Goal: Task Accomplishment & Management: Complete application form

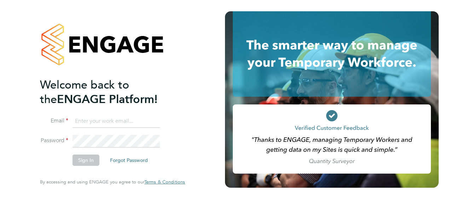
type input "[PERSON_NAME][EMAIL_ADDRESS][PERSON_NAME][DOMAIN_NAME]"
click at [91, 159] on button "Sign In" at bounding box center [86, 160] width 27 height 11
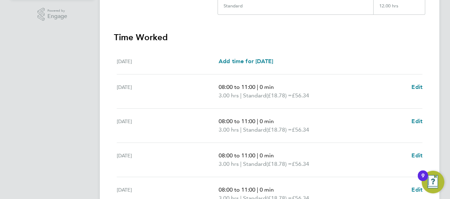
scroll to position [302, 0]
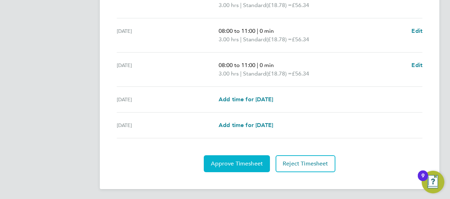
click at [240, 165] on span "Approve Timesheet" at bounding box center [237, 164] width 52 height 7
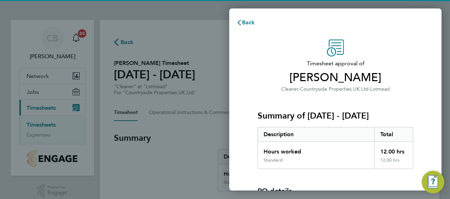
scroll to position [98, 0]
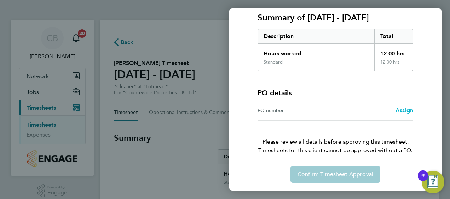
click at [401, 111] on span "Assign" at bounding box center [404, 110] width 18 height 7
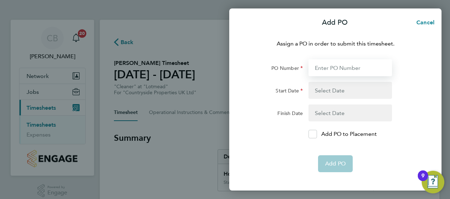
click at [324, 64] on input "PO Number" at bounding box center [349, 67] width 83 height 17
type input "PO059566"
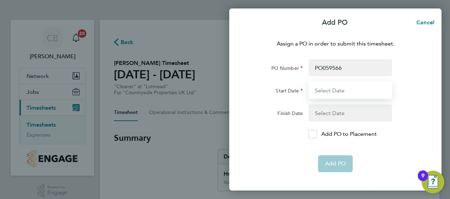
type input "11 Jun 25"
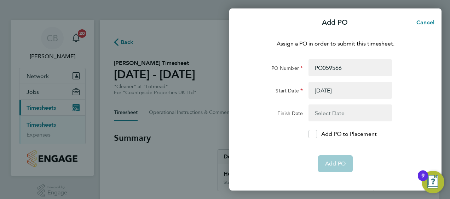
drag, startPoint x: 344, startPoint y: 158, endPoint x: 346, endPoint y: 162, distance: 4.4
click at [344, 159] on div "Assign a PO in order to submit this timesheet. PO Number PO059566 Start Date 11…" at bounding box center [335, 111] width 212 height 160
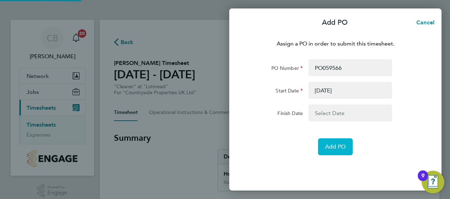
click at [332, 149] on span "Add PO" at bounding box center [335, 147] width 21 height 7
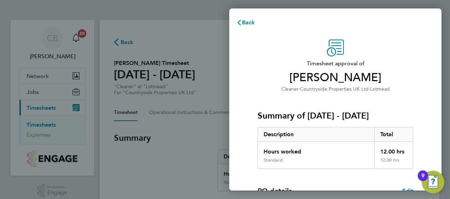
scroll to position [118, 0]
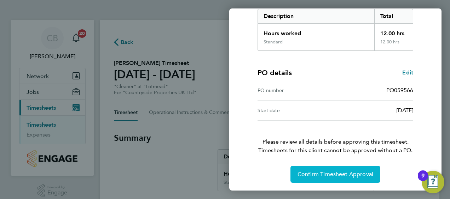
click at [334, 167] on button "Confirm Timesheet Approval" at bounding box center [335, 174] width 90 height 17
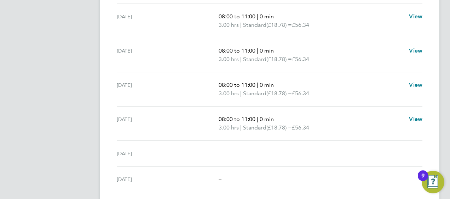
scroll to position [71, 0]
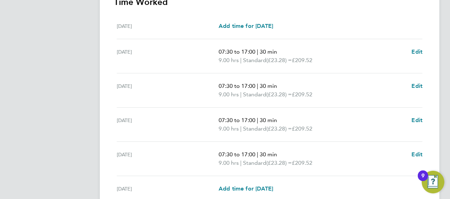
scroll to position [302, 0]
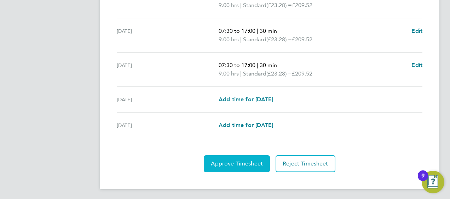
click at [248, 165] on span "Approve Timesheet" at bounding box center [237, 164] width 52 height 7
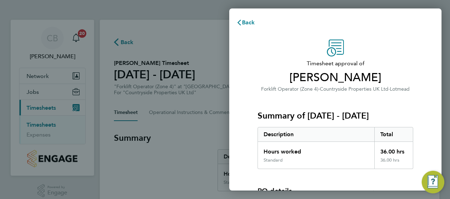
scroll to position [98, 0]
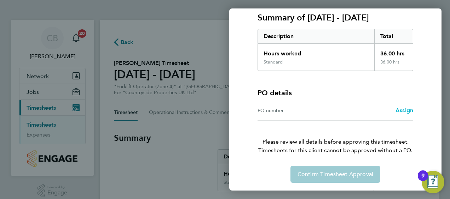
click at [408, 110] on span "Assign" at bounding box center [404, 110] width 18 height 7
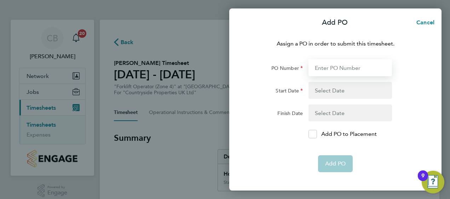
click at [351, 67] on input "PO Number" at bounding box center [349, 67] width 83 height 17
type input "PO059566"
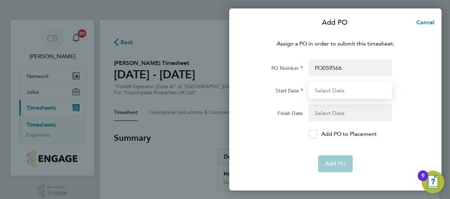
type input "11 Jun 25"
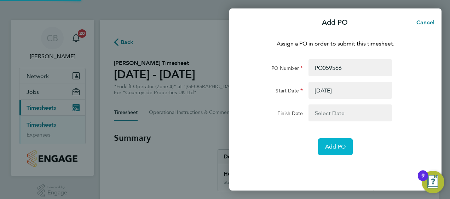
click at [331, 149] on span "Add PO" at bounding box center [335, 147] width 21 height 7
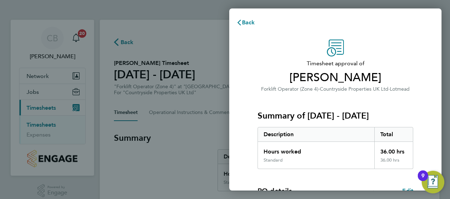
scroll to position [118, 0]
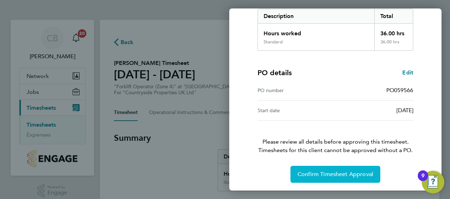
click at [337, 170] on button "Confirm Timesheet Approval" at bounding box center [335, 174] width 90 height 17
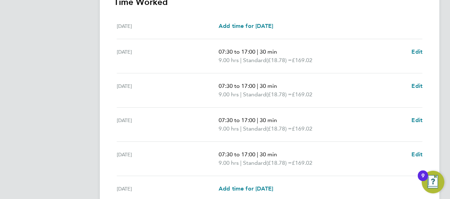
scroll to position [302, 0]
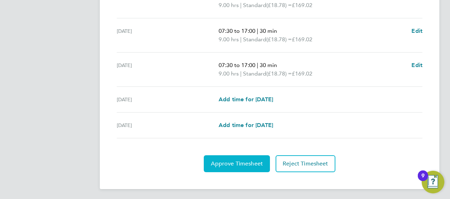
click at [233, 168] on button "Approve Timesheet" at bounding box center [237, 164] width 66 height 17
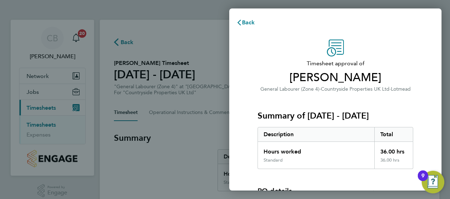
scroll to position [98, 0]
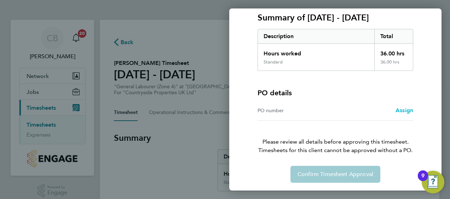
click at [398, 110] on span "Assign" at bounding box center [404, 110] width 18 height 7
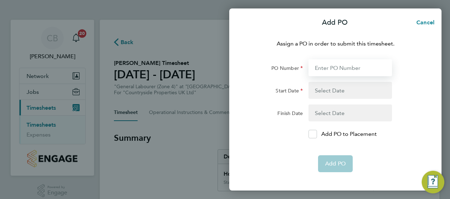
click at [330, 61] on input "PO Number" at bounding box center [349, 67] width 83 height 17
type input "PO059566"
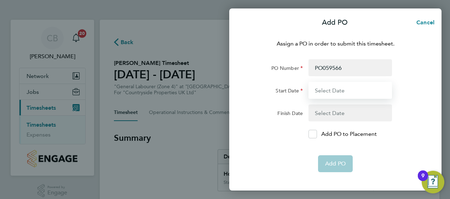
type input "11 Jun 25"
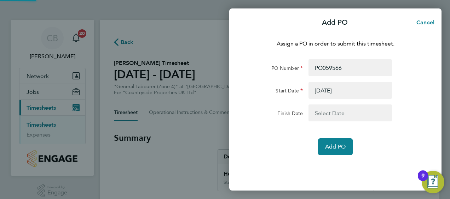
click at [336, 162] on div "Assign a PO in order to submit this timesheet. PO Number PO059566 Start Date 11…" at bounding box center [335, 111] width 212 height 160
click at [331, 146] on span "Add PO" at bounding box center [335, 147] width 21 height 7
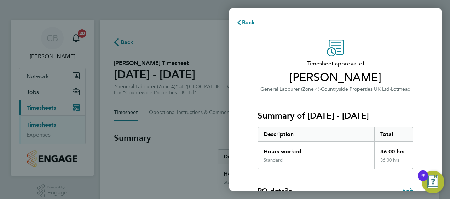
scroll to position [118, 0]
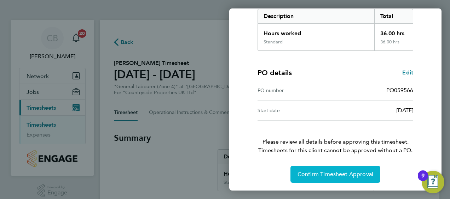
click at [348, 168] on button "Confirm Timesheet Approval" at bounding box center [335, 174] width 90 height 17
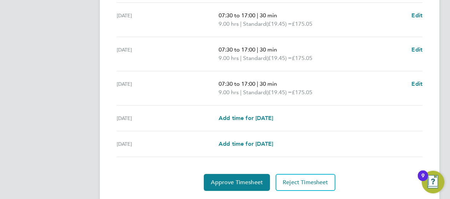
scroll to position [302, 0]
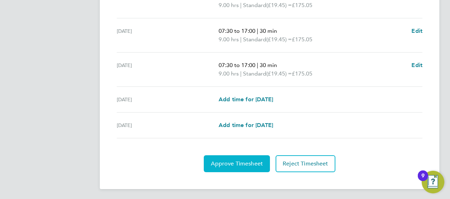
click at [249, 157] on button "Approve Timesheet" at bounding box center [237, 164] width 66 height 17
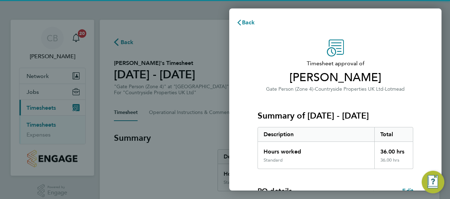
scroll to position [118, 0]
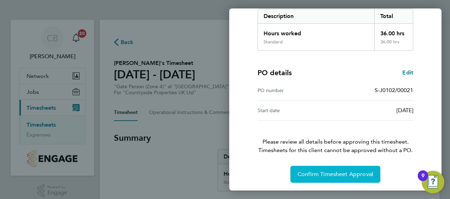
click at [355, 178] on button "Confirm Timesheet Approval" at bounding box center [335, 174] width 90 height 17
